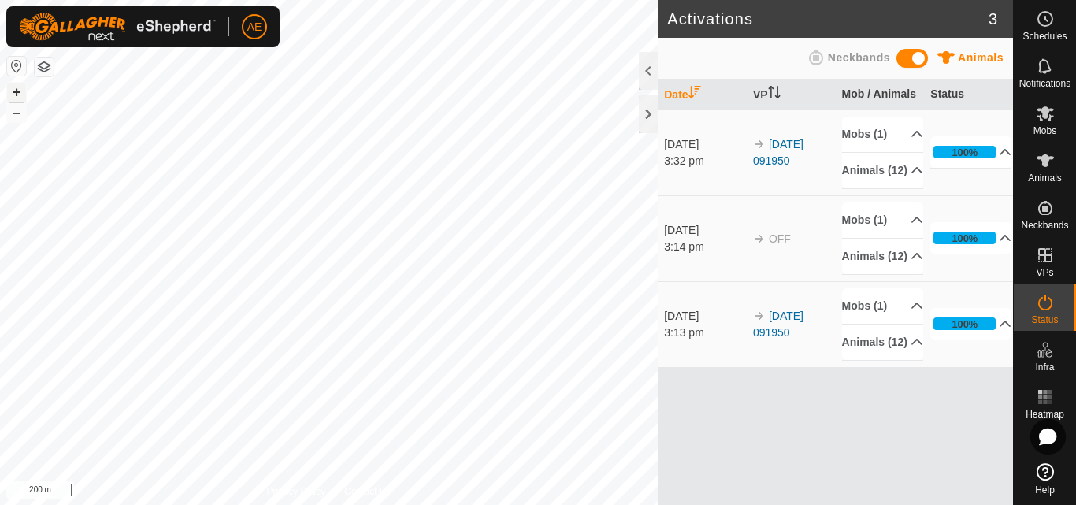
click at [16, 93] on button "+" at bounding box center [16, 92] width 19 height 19
click at [20, 90] on button "+" at bounding box center [16, 92] width 19 height 19
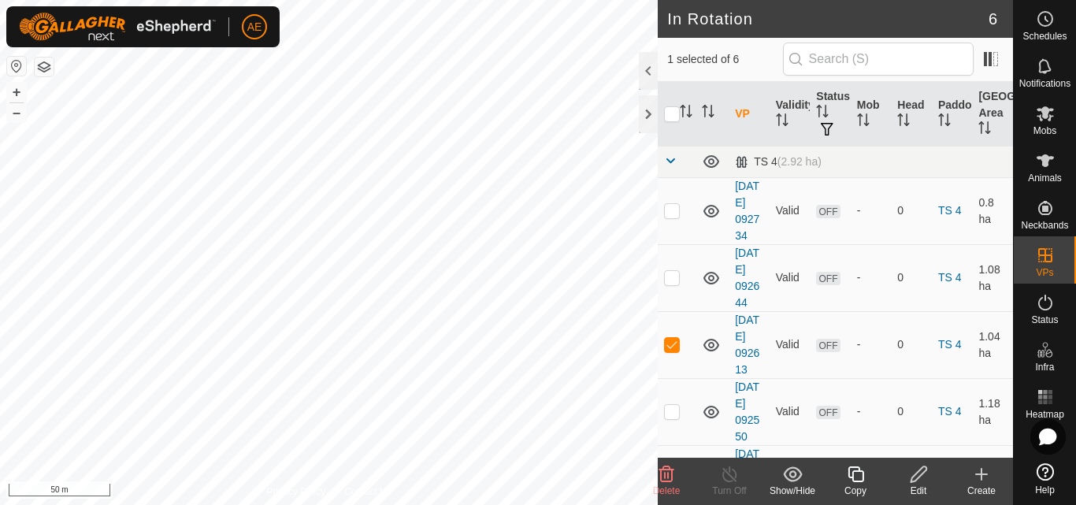
checkbox input "false"
checkbox input "true"
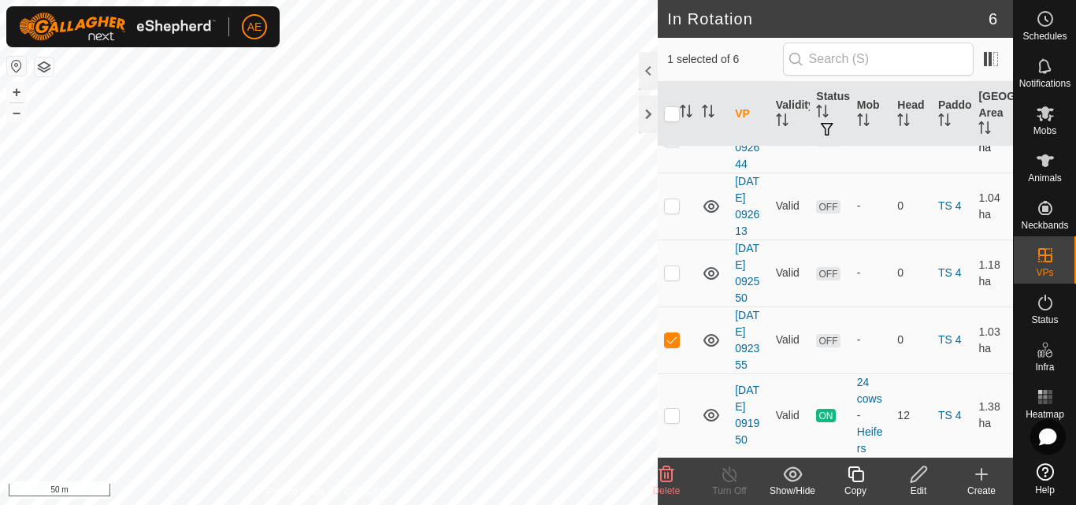
scroll to position [221, 0]
click at [1054, 116] on icon at bounding box center [1045, 113] width 19 height 19
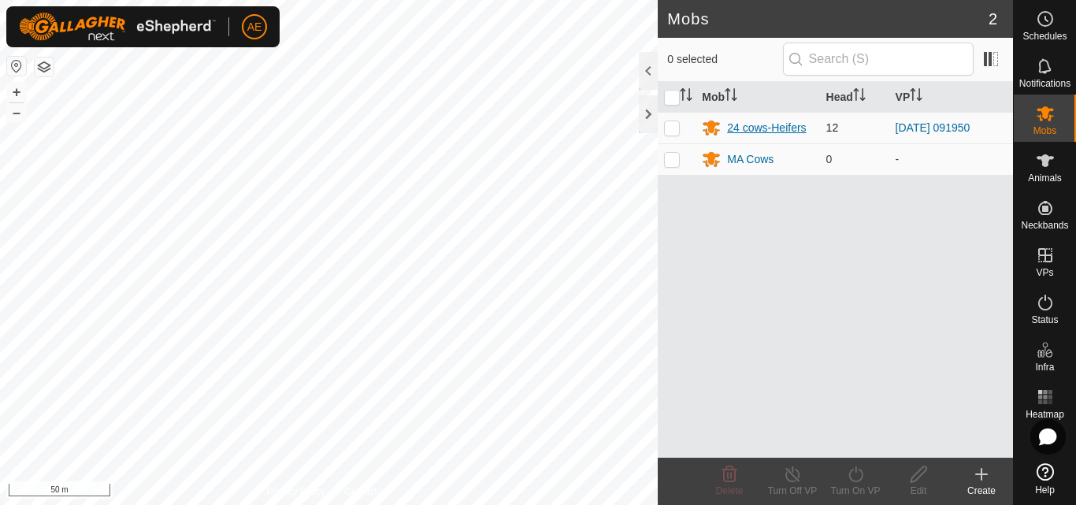
click at [786, 128] on div "24 cows-Heifers" at bounding box center [766, 128] width 79 height 17
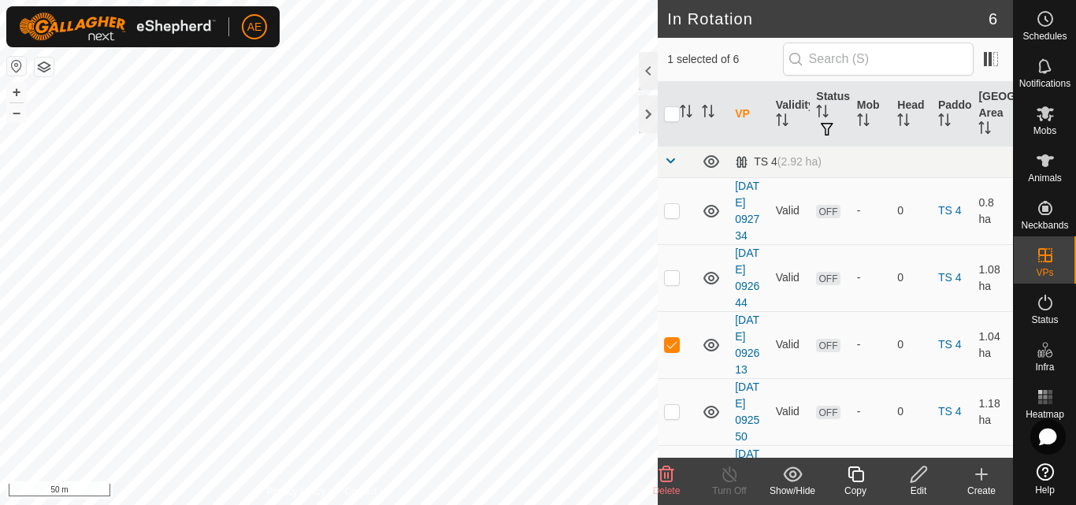
checkbox input "false"
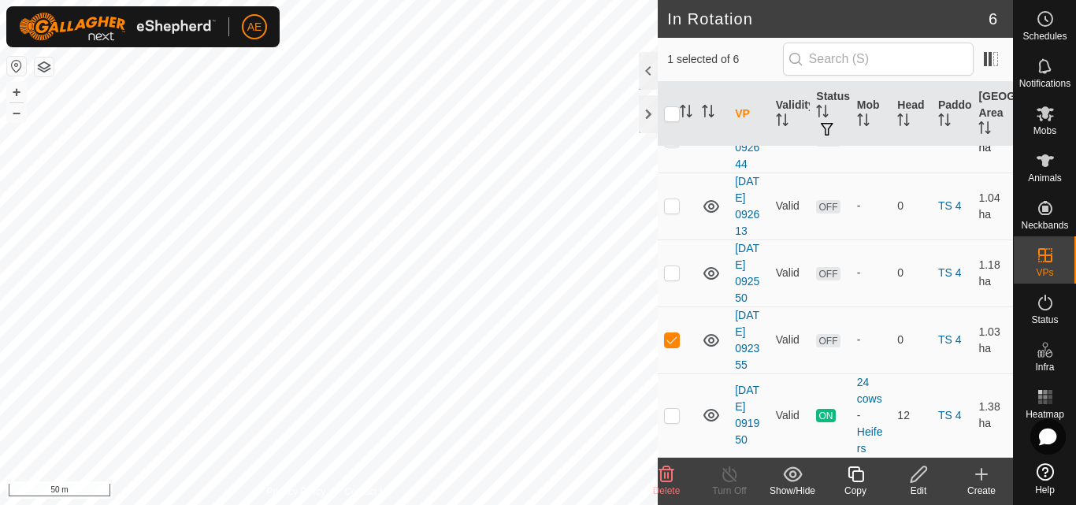
scroll to position [221, 0]
click at [672, 333] on p-checkbox at bounding box center [672, 339] width 16 height 13
checkbox input "true"
click at [923, 475] on icon at bounding box center [919, 474] width 20 height 19
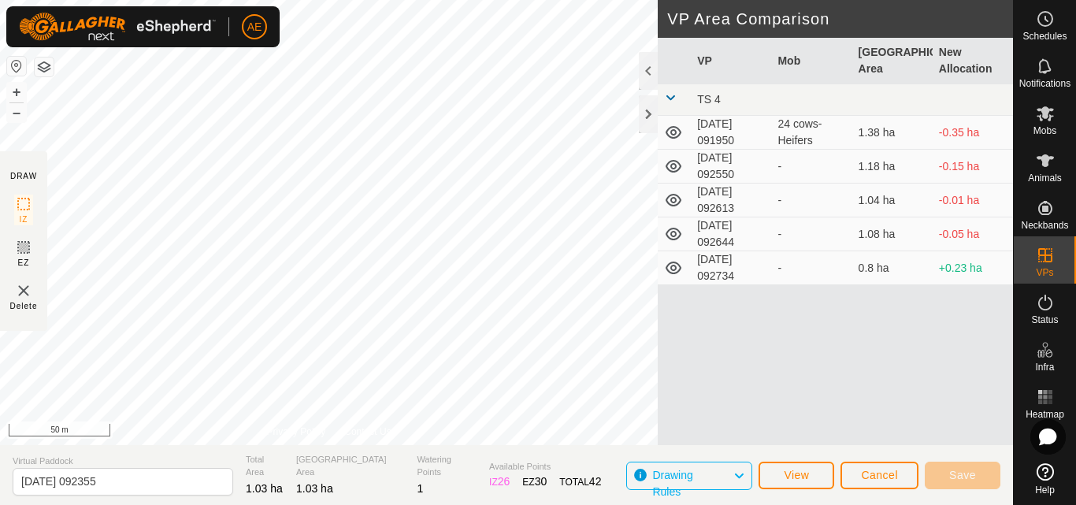
click at [718, 269] on td "2025-08-07 092734" at bounding box center [731, 268] width 80 height 34
click at [792, 481] on button "View" at bounding box center [797, 476] width 76 height 28
click at [720, 232] on td "2025-08-07 092644" at bounding box center [731, 234] width 80 height 34
click at [1054, 119] on icon at bounding box center [1045, 113] width 19 height 19
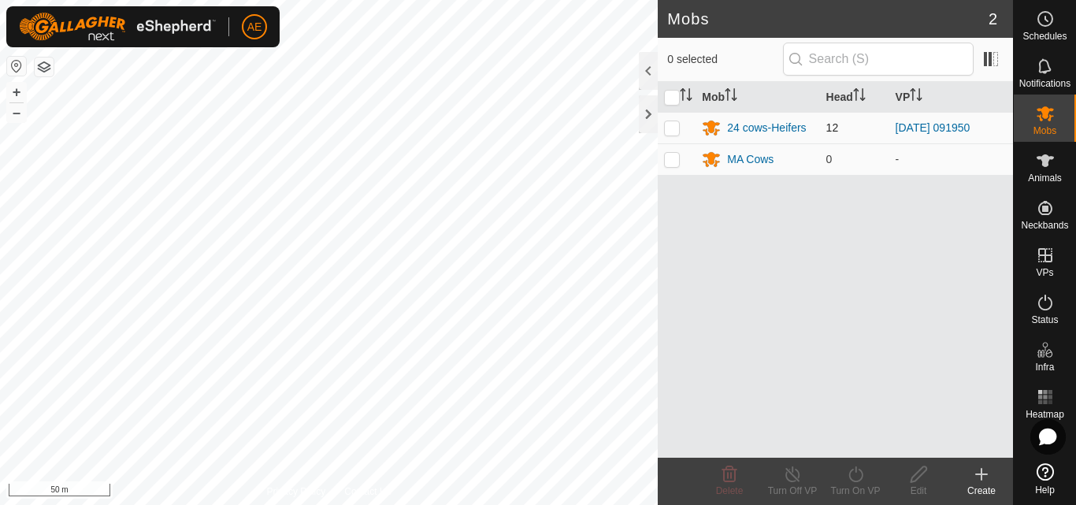
click at [666, 128] on p-checkbox at bounding box center [672, 127] width 16 height 13
checkbox input "true"
click at [750, 122] on div "24 cows-Heifers" at bounding box center [766, 128] width 79 height 17
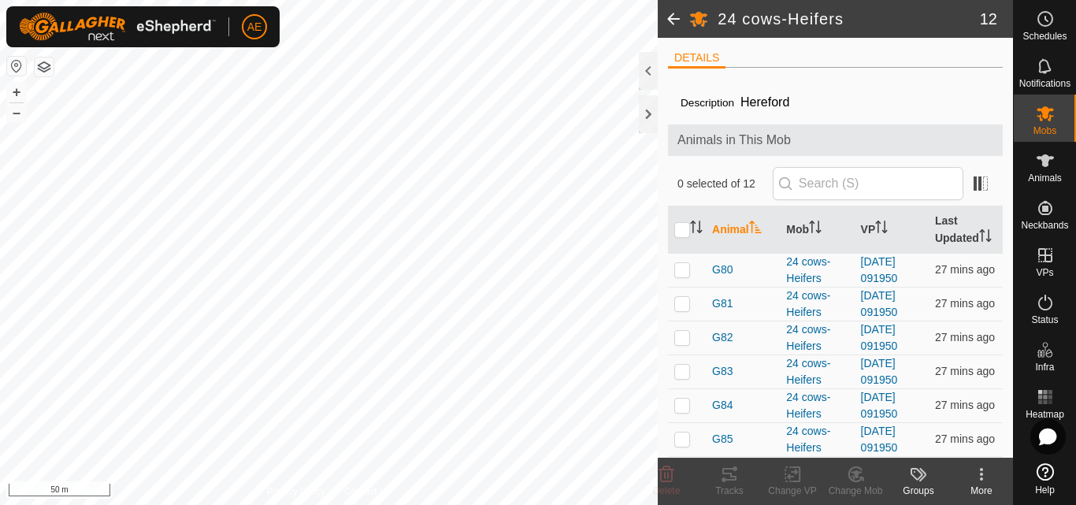
click at [674, 17] on span at bounding box center [674, 19] width 32 height 38
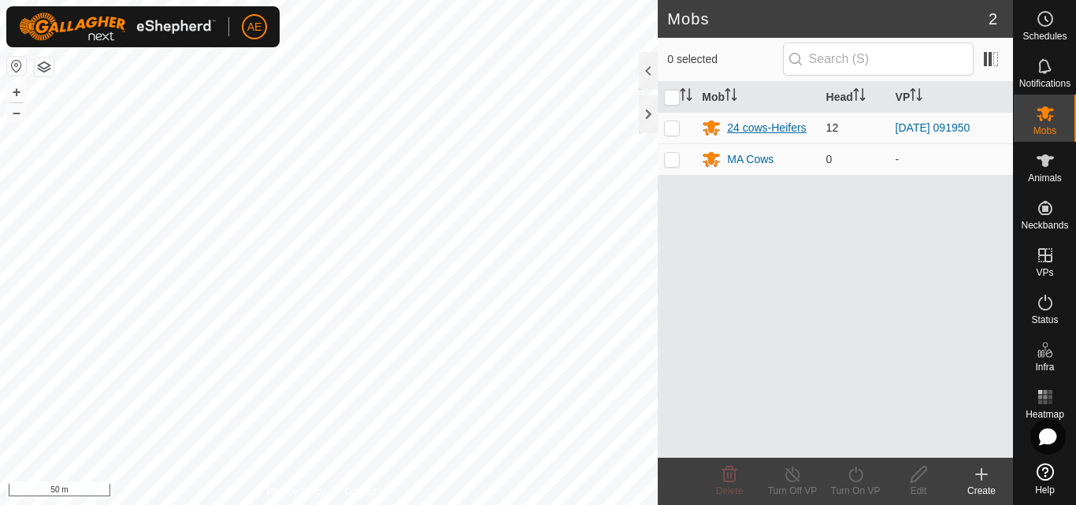
click at [749, 125] on div "24 cows-Heifers" at bounding box center [766, 128] width 79 height 17
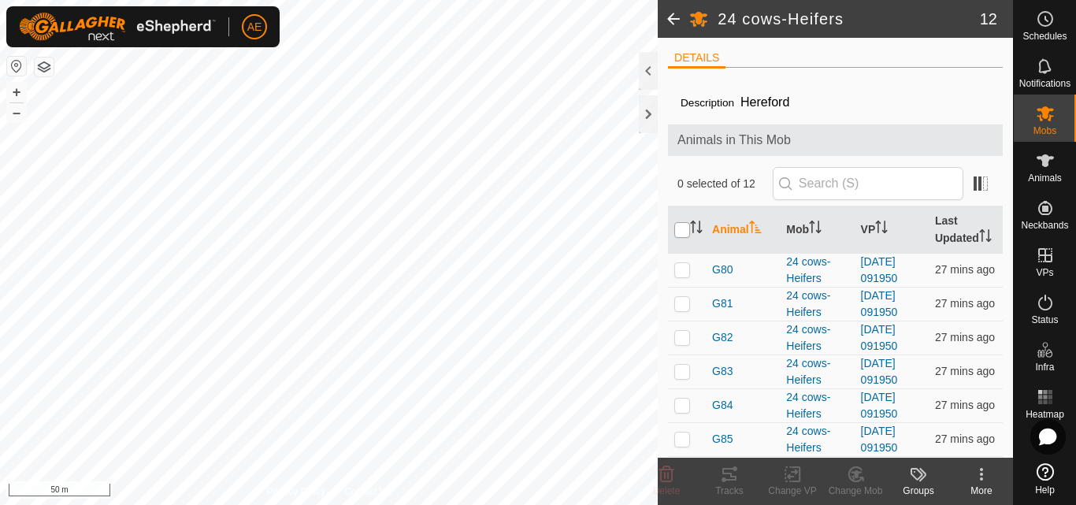
click at [680, 237] on input "checkbox" at bounding box center [683, 230] width 16 height 16
checkbox input "true"
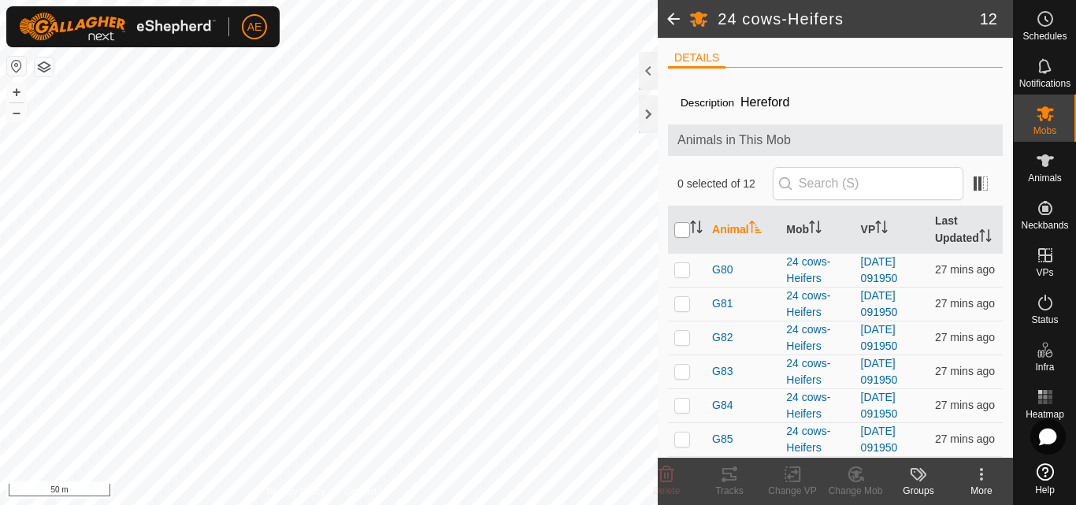
checkbox input "true"
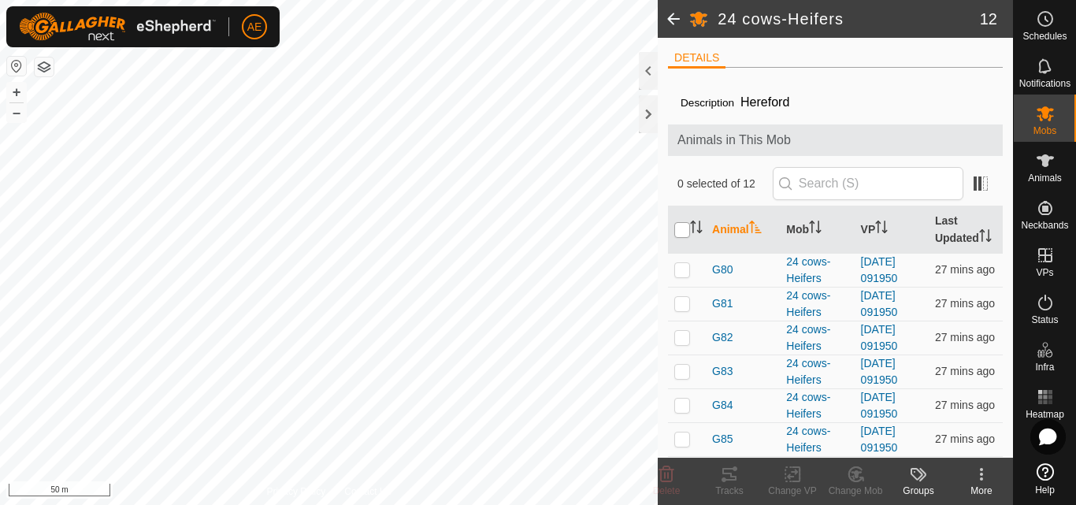
checkbox input "true"
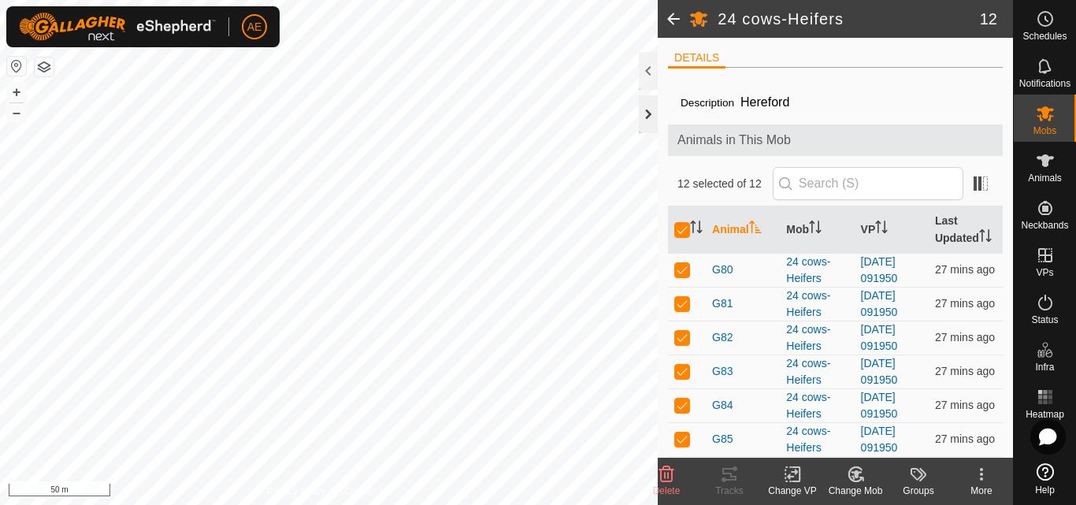
click at [648, 117] on div at bounding box center [648, 114] width 19 height 38
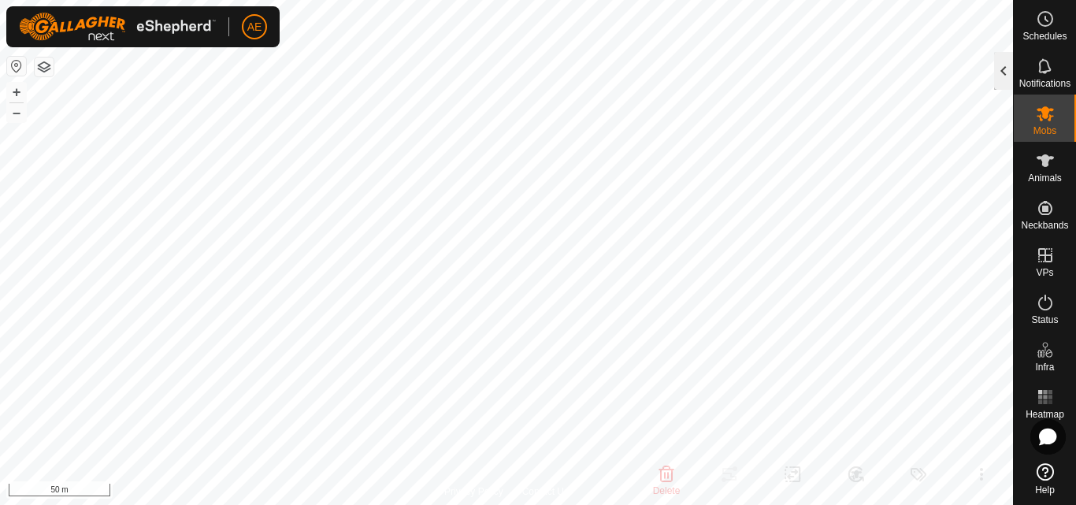
click at [1006, 76] on div at bounding box center [1003, 71] width 19 height 38
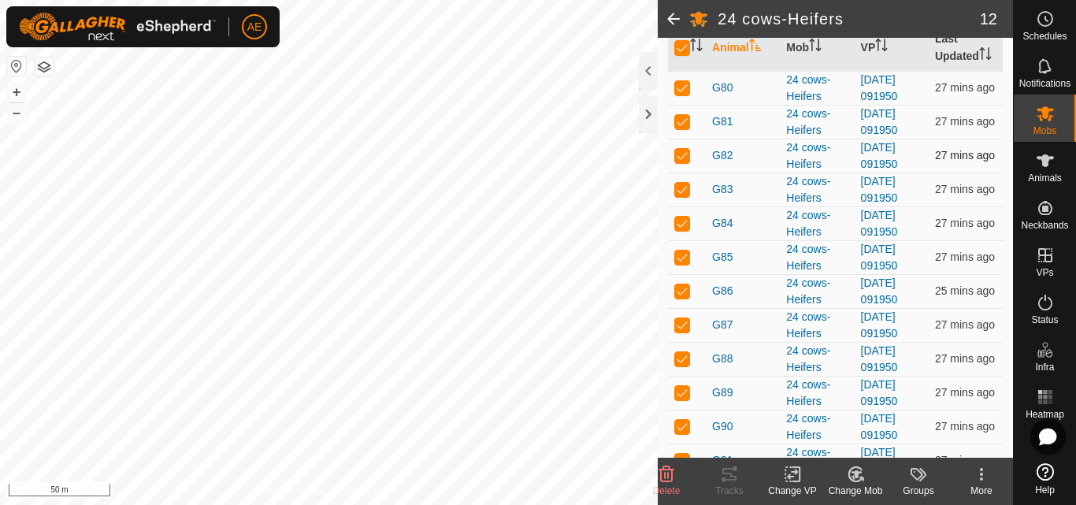
scroll to position [183, 0]
click at [794, 481] on icon at bounding box center [796, 474] width 7 height 14
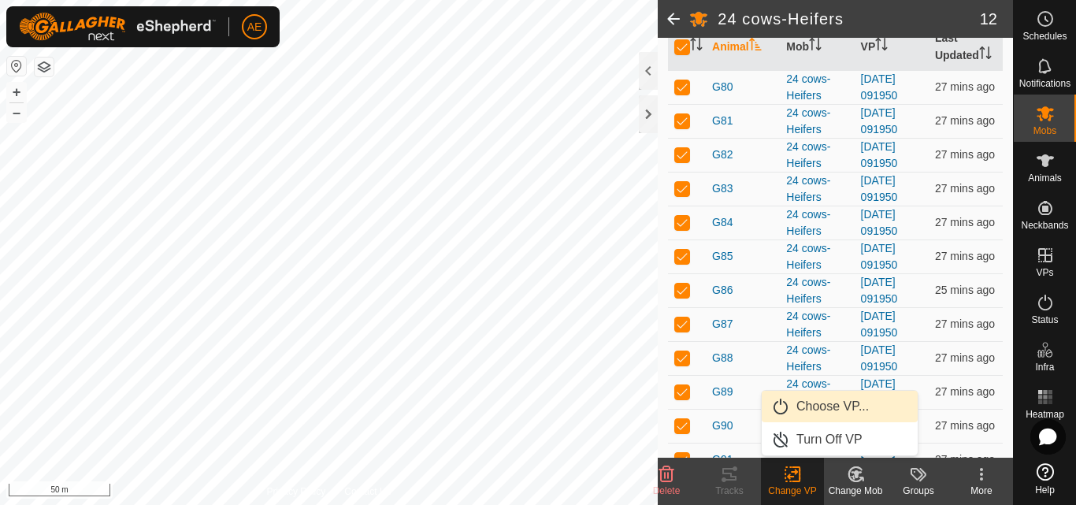
click at [812, 407] on link "Choose VP..." at bounding box center [840, 407] width 156 height 32
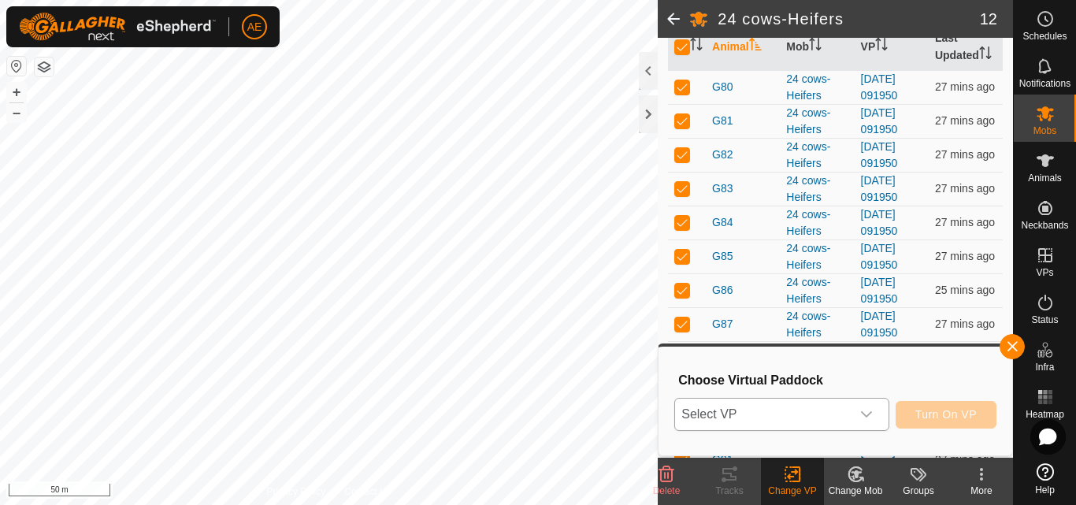
click at [810, 409] on span "Select VP" at bounding box center [762, 415] width 175 height 32
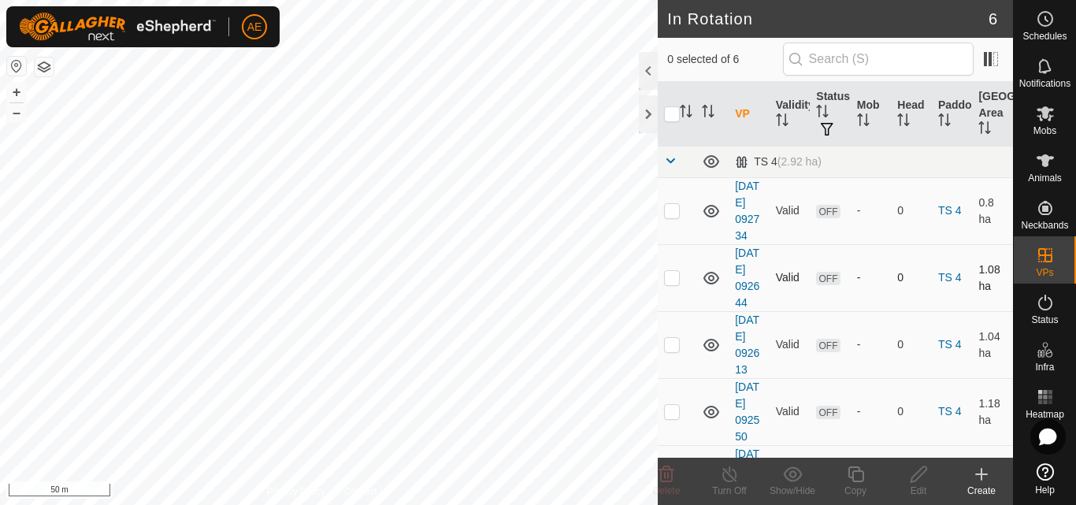
click at [759, 308] on div "In Rotation 6 0 selected of 6 VP Validity Status Mob Head Paddock Grazing Area …" at bounding box center [506, 252] width 1013 height 505
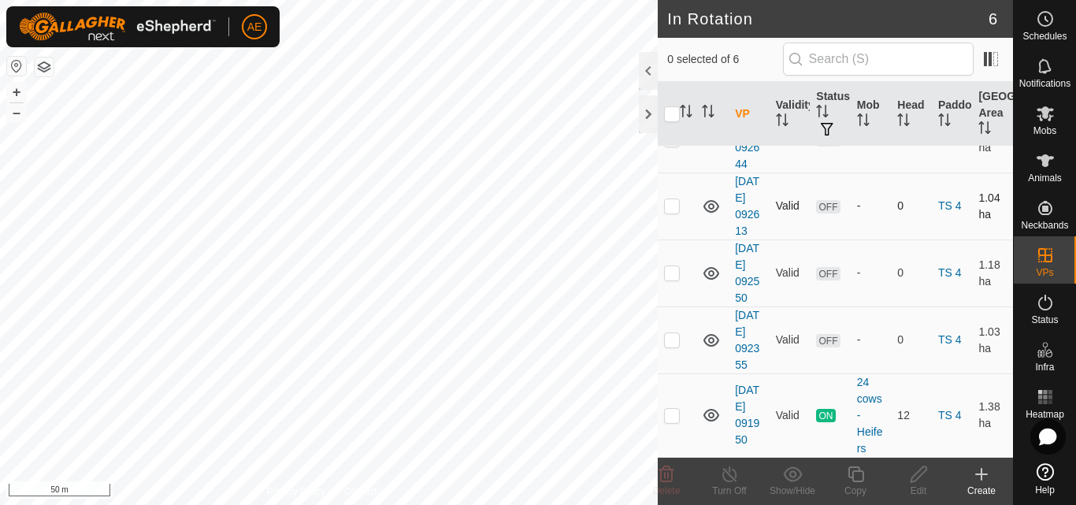
scroll to position [221, 0]
click at [673, 416] on p-checkbox at bounding box center [672, 415] width 16 height 13
checkbox input "true"
click at [671, 333] on p-checkbox at bounding box center [672, 339] width 16 height 13
click at [726, 484] on div "Turn Off" at bounding box center [729, 491] width 63 height 14
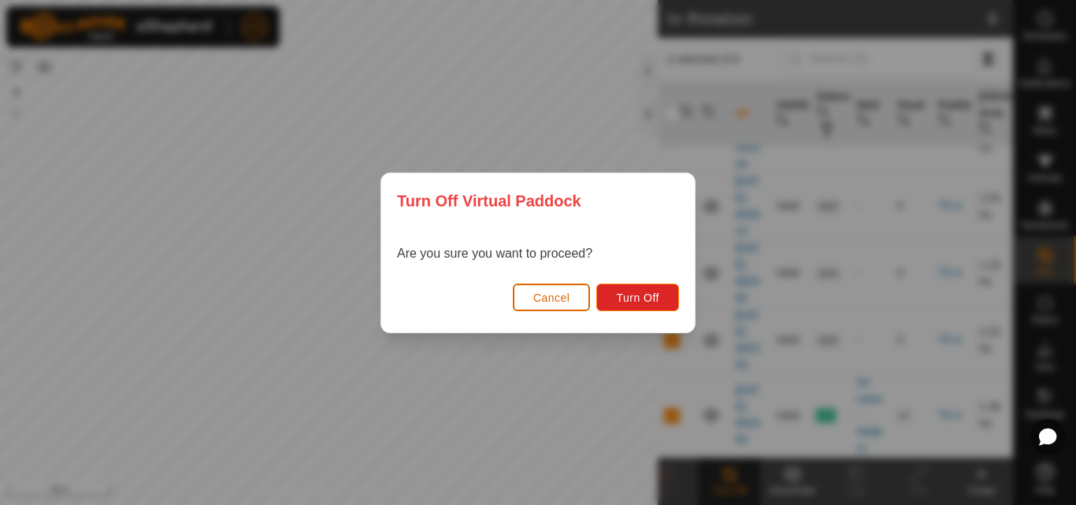
click at [545, 301] on span "Cancel" at bounding box center [551, 298] width 37 height 13
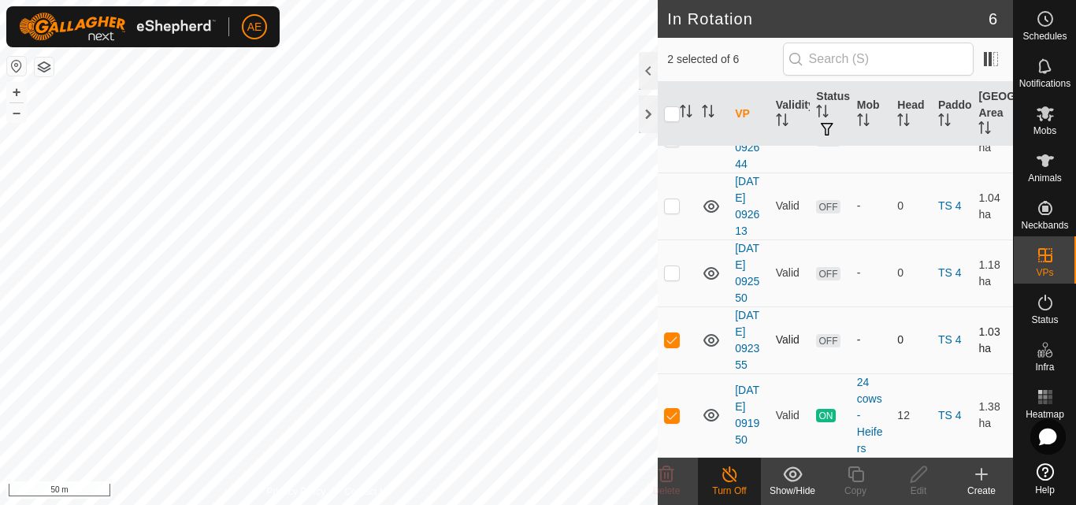
click at [674, 340] on td at bounding box center [677, 340] width 38 height 67
checkbox input "true"
click at [671, 416] on p-checkbox at bounding box center [672, 415] width 16 height 13
checkbox input "false"
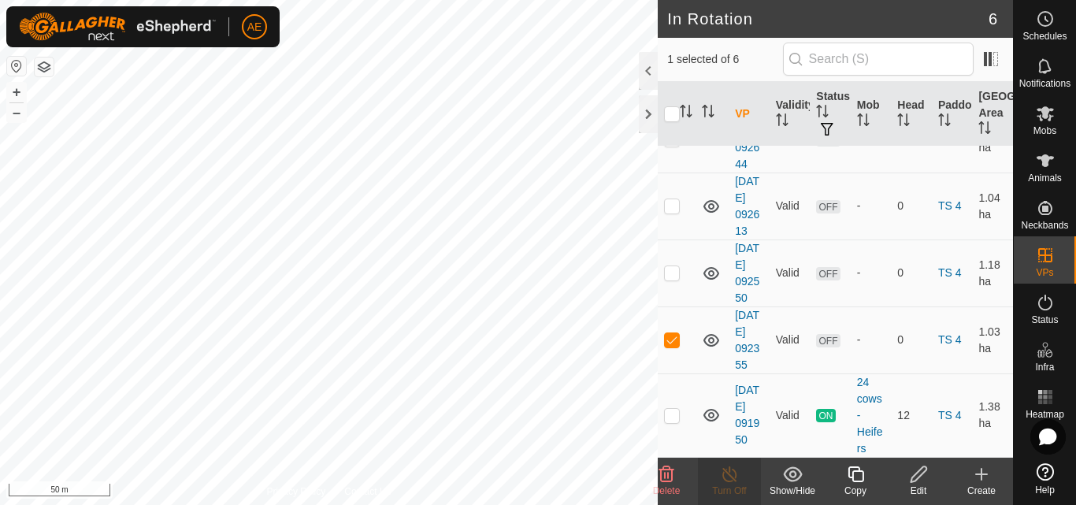
click at [918, 483] on icon at bounding box center [919, 474] width 20 height 19
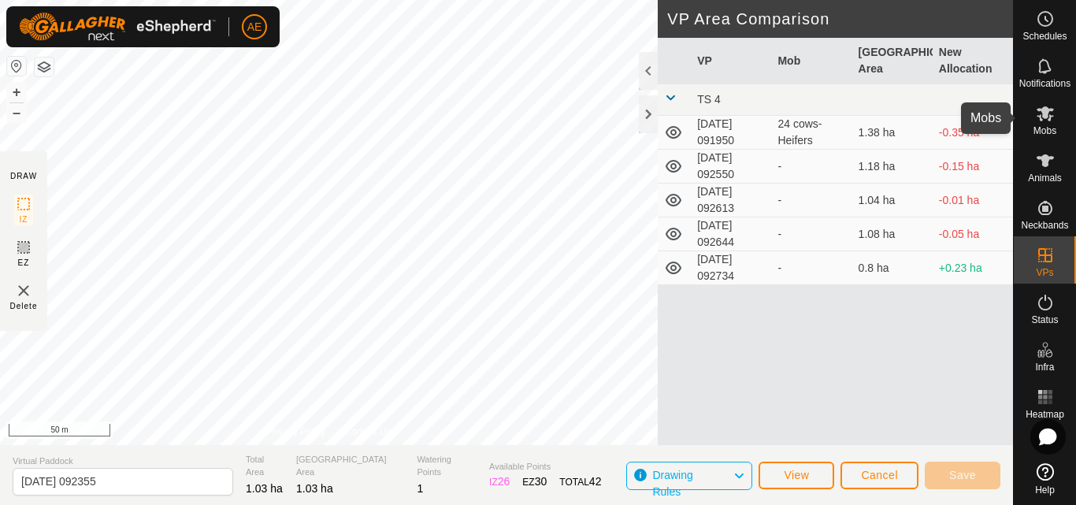
click at [1040, 132] on span "Mobs" at bounding box center [1045, 130] width 23 height 9
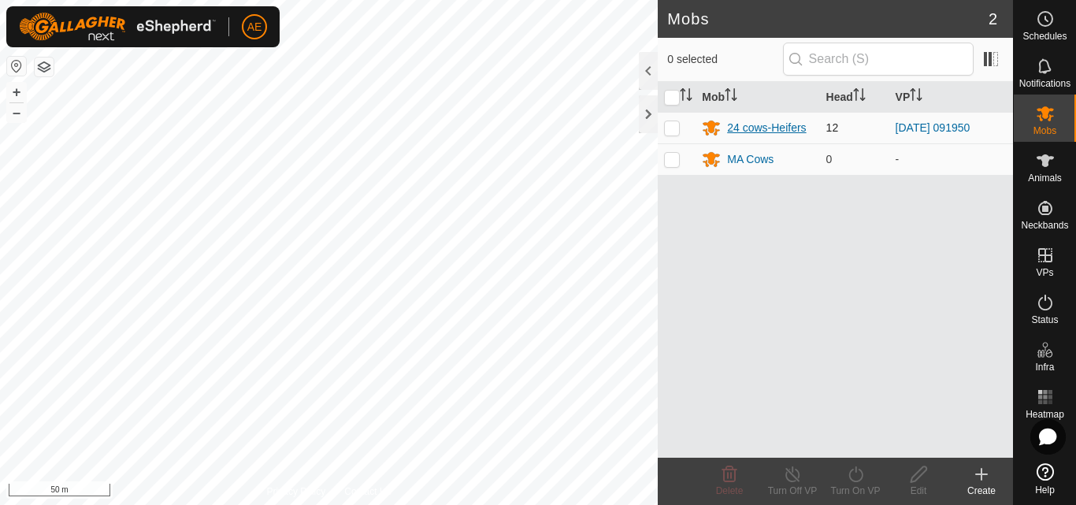
click at [786, 128] on div "24 cows-Heifers" at bounding box center [766, 128] width 79 height 17
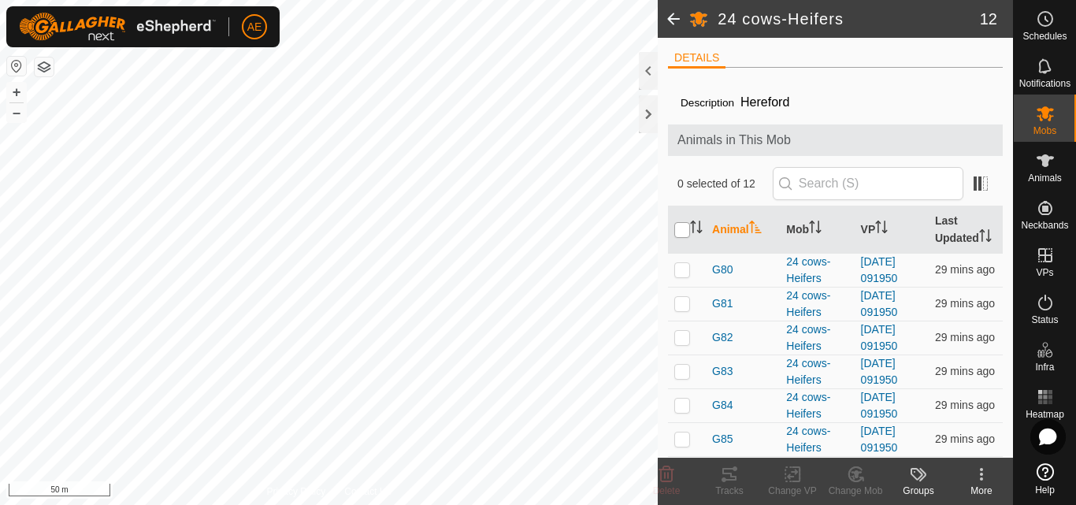
click at [678, 236] on input "checkbox" at bounding box center [683, 230] width 16 height 16
checkbox input "true"
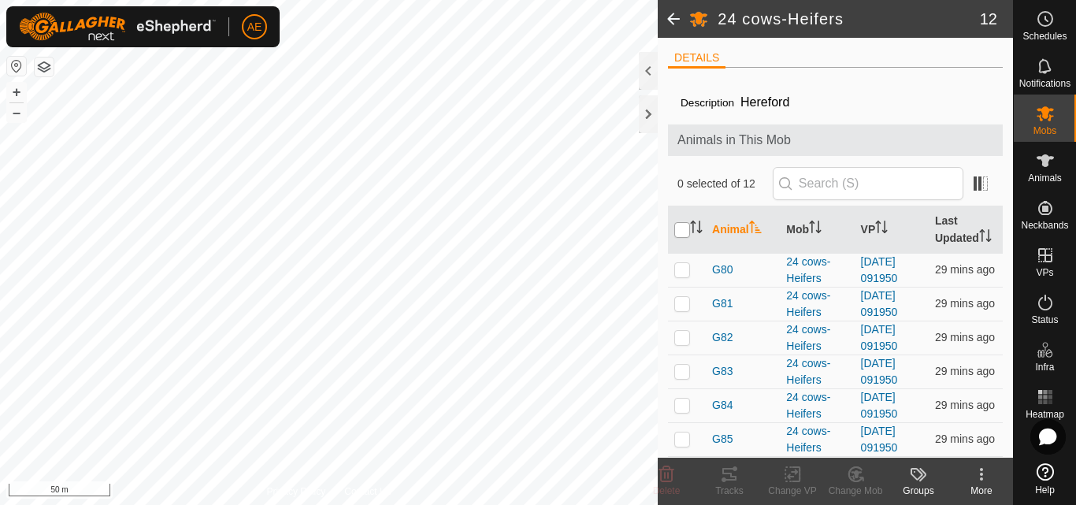
checkbox input "true"
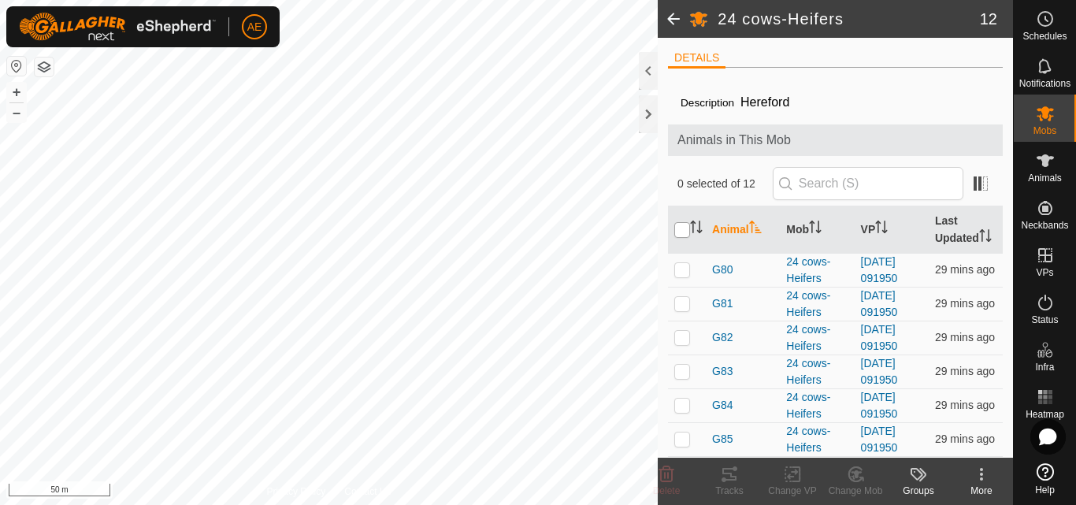
checkbox input "true"
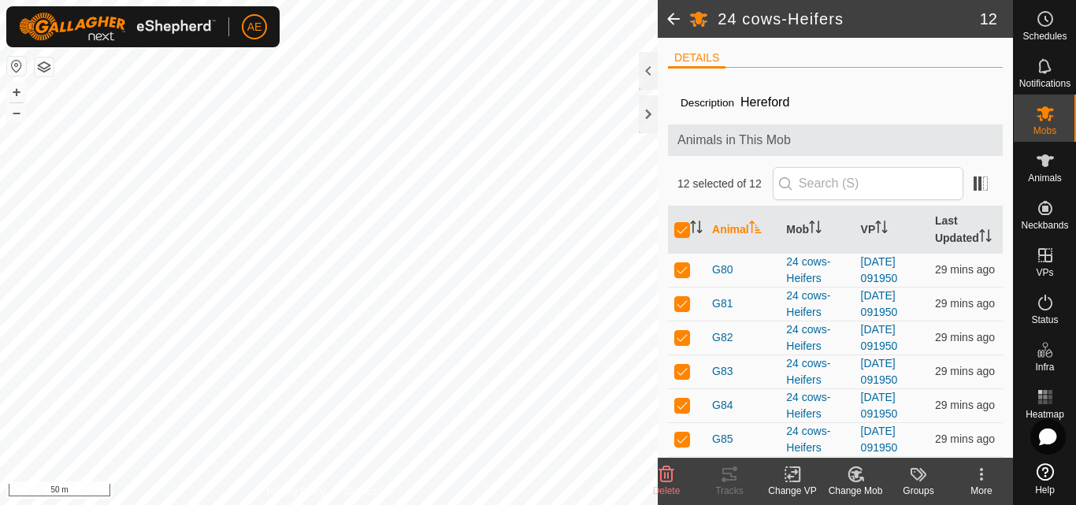
click at [795, 474] on icon at bounding box center [792, 475] width 11 height 10
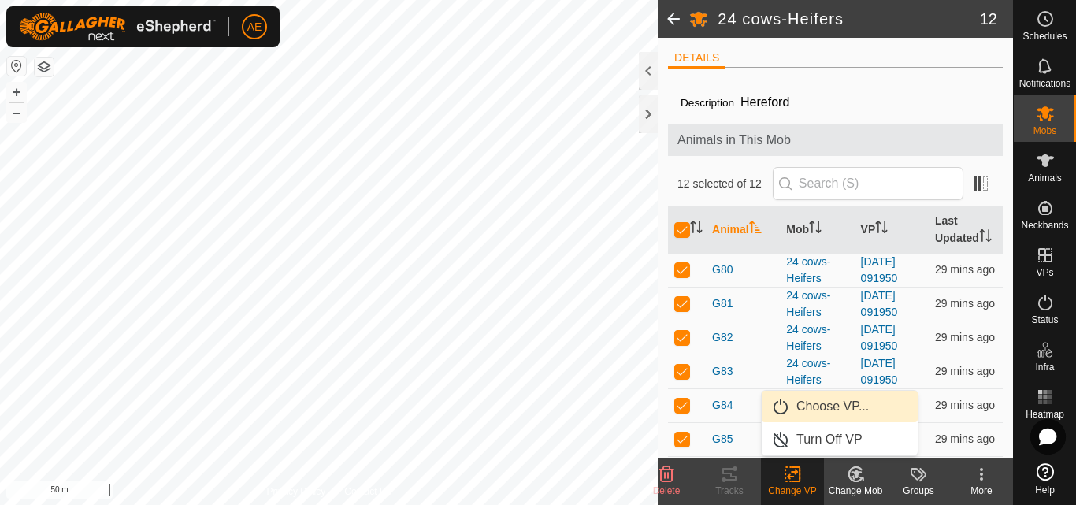
click at [821, 403] on link "Choose VP..." at bounding box center [840, 407] width 156 height 32
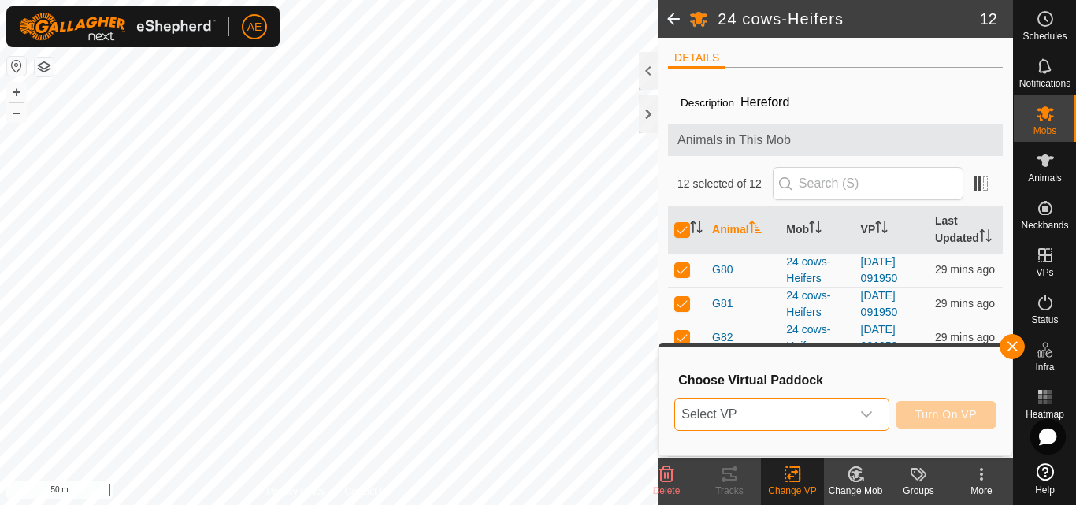
click at [815, 418] on span "Select VP" at bounding box center [762, 415] width 175 height 32
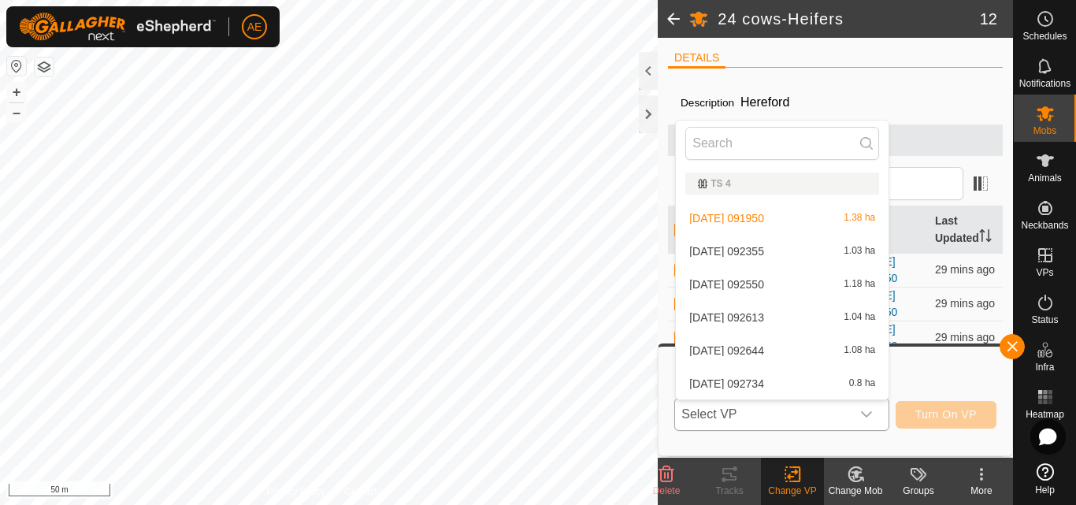
click at [745, 256] on li "2025-08-07 092355 1.03 ha" at bounding box center [782, 252] width 213 height 32
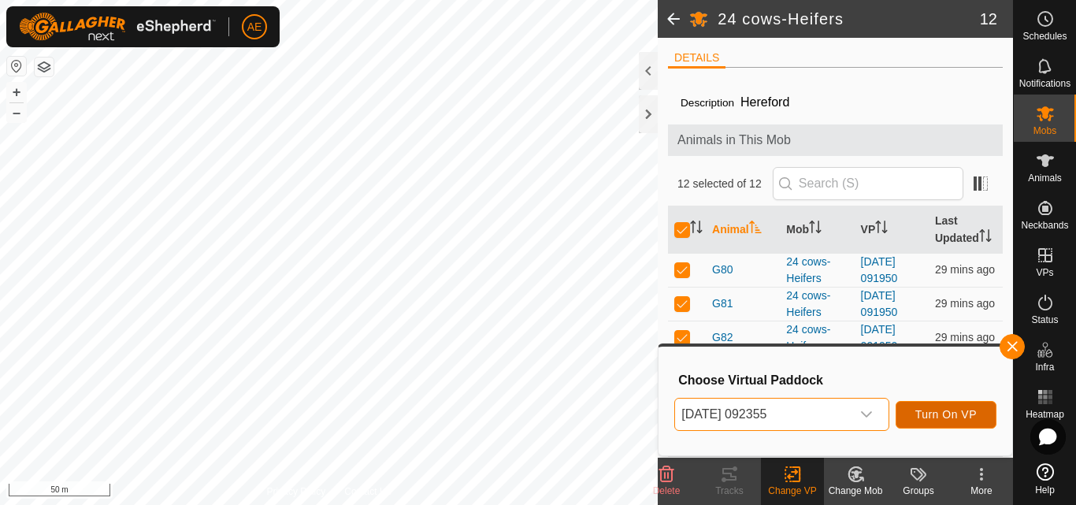
click at [946, 418] on span "Turn On VP" at bounding box center [946, 414] width 61 height 13
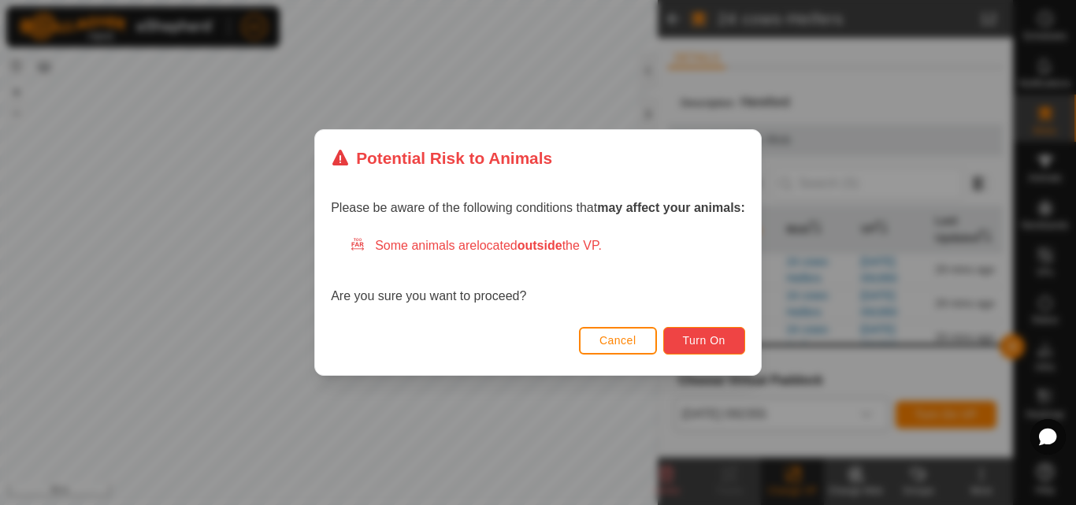
click at [715, 342] on span "Turn On" at bounding box center [704, 340] width 43 height 13
